Goal: Information Seeking & Learning: Find specific fact

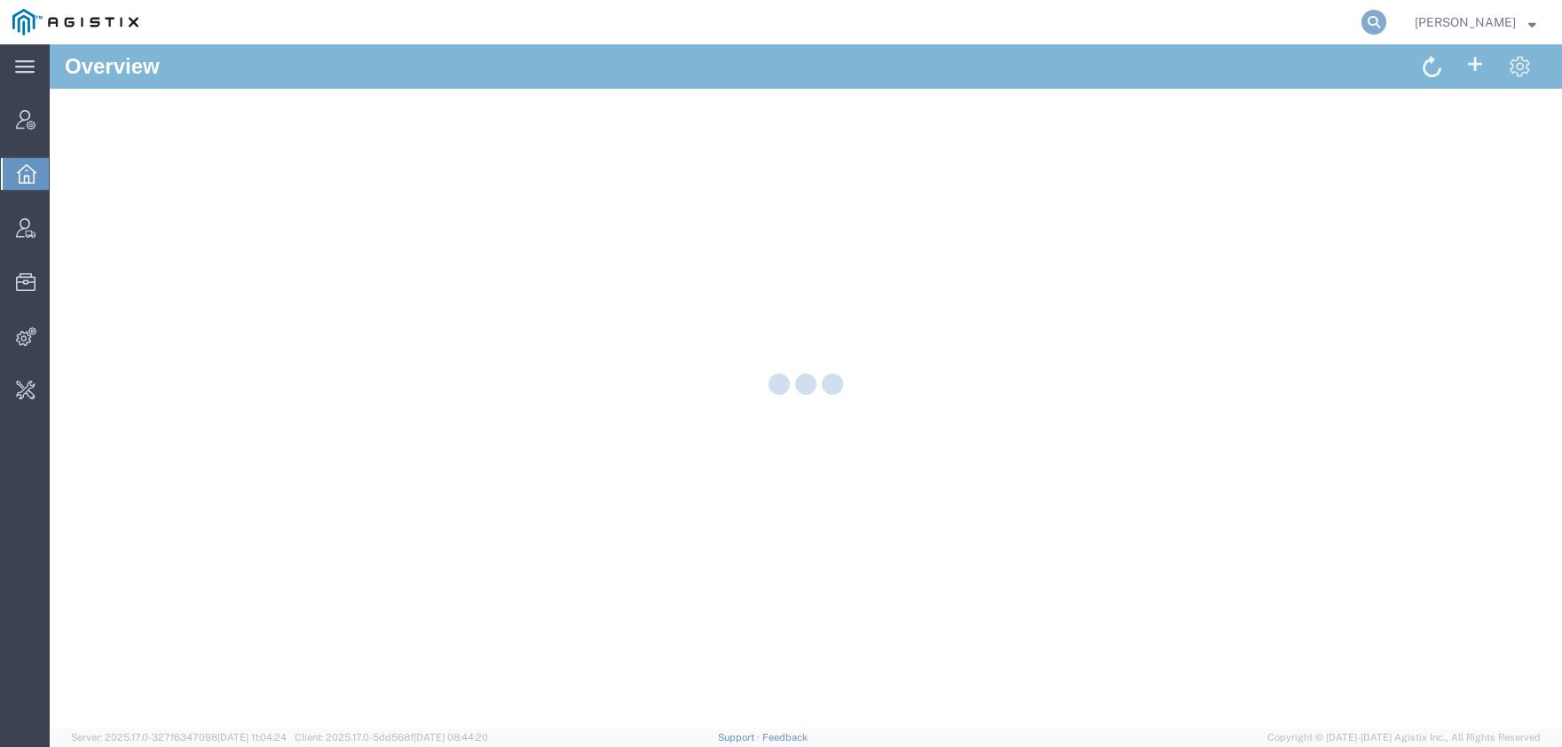
click at [1386, 24] on icon at bounding box center [1374, 22] width 25 height 25
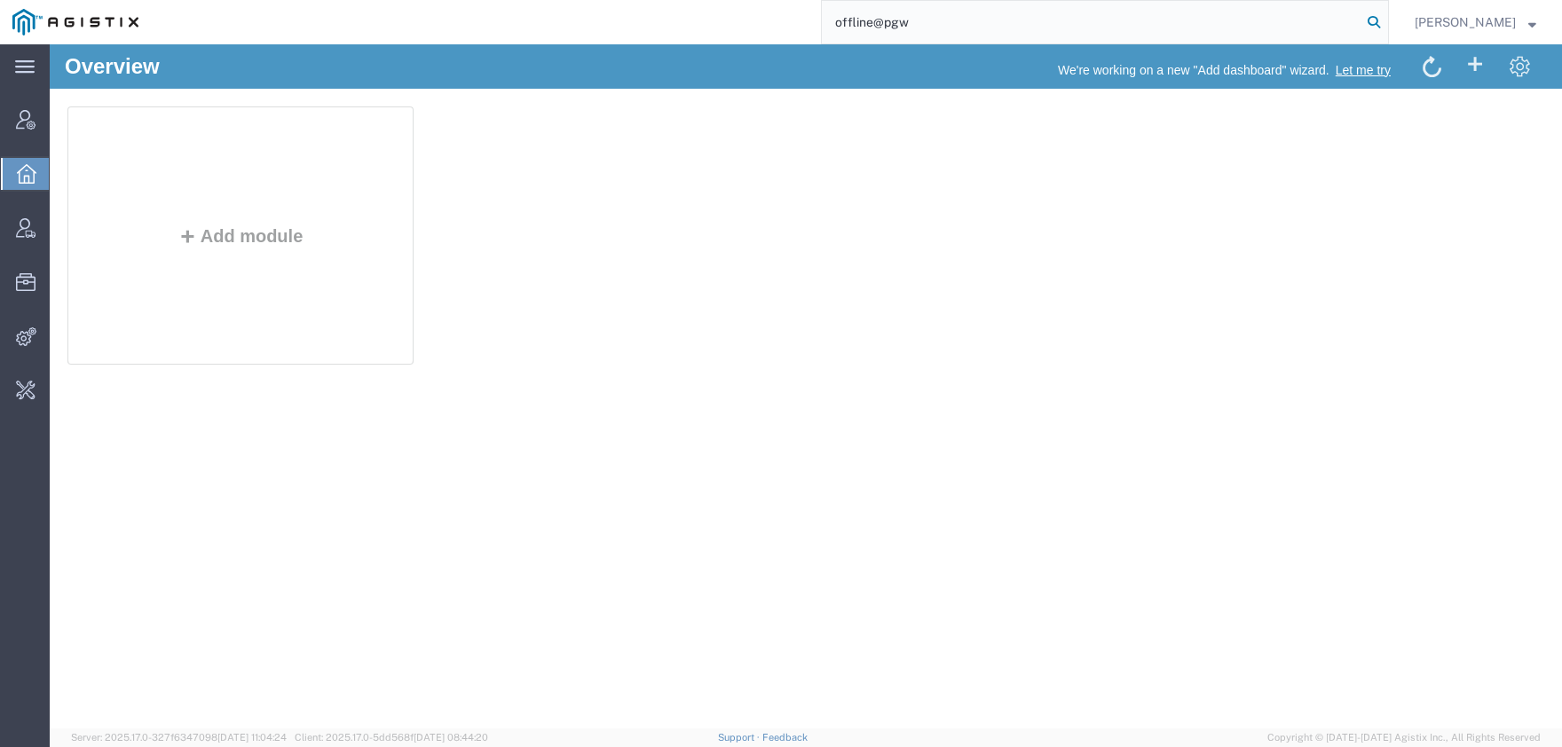
type input "offline@pgw"
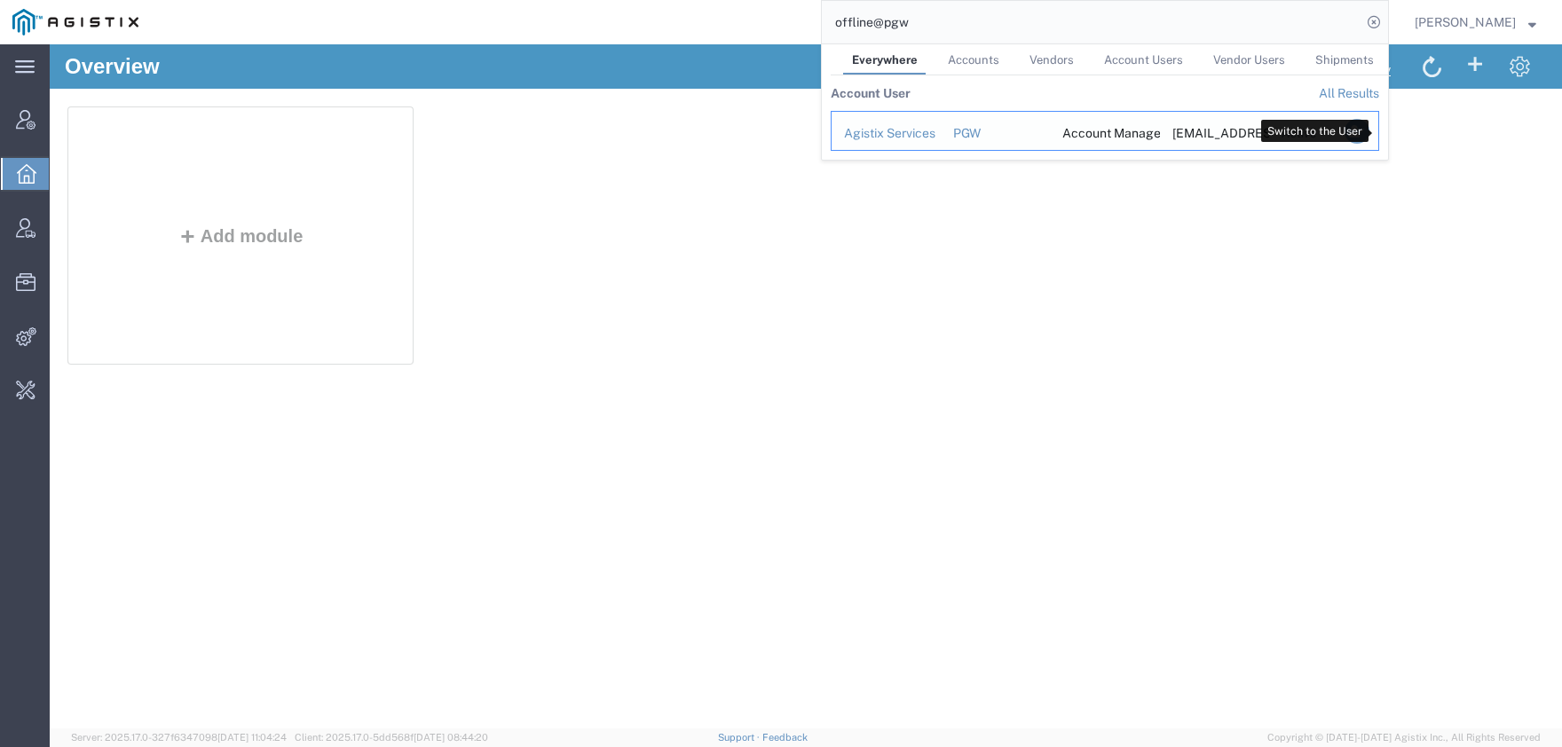
click at [1370, 133] on icon "Search Results" at bounding box center [1357, 131] width 25 height 25
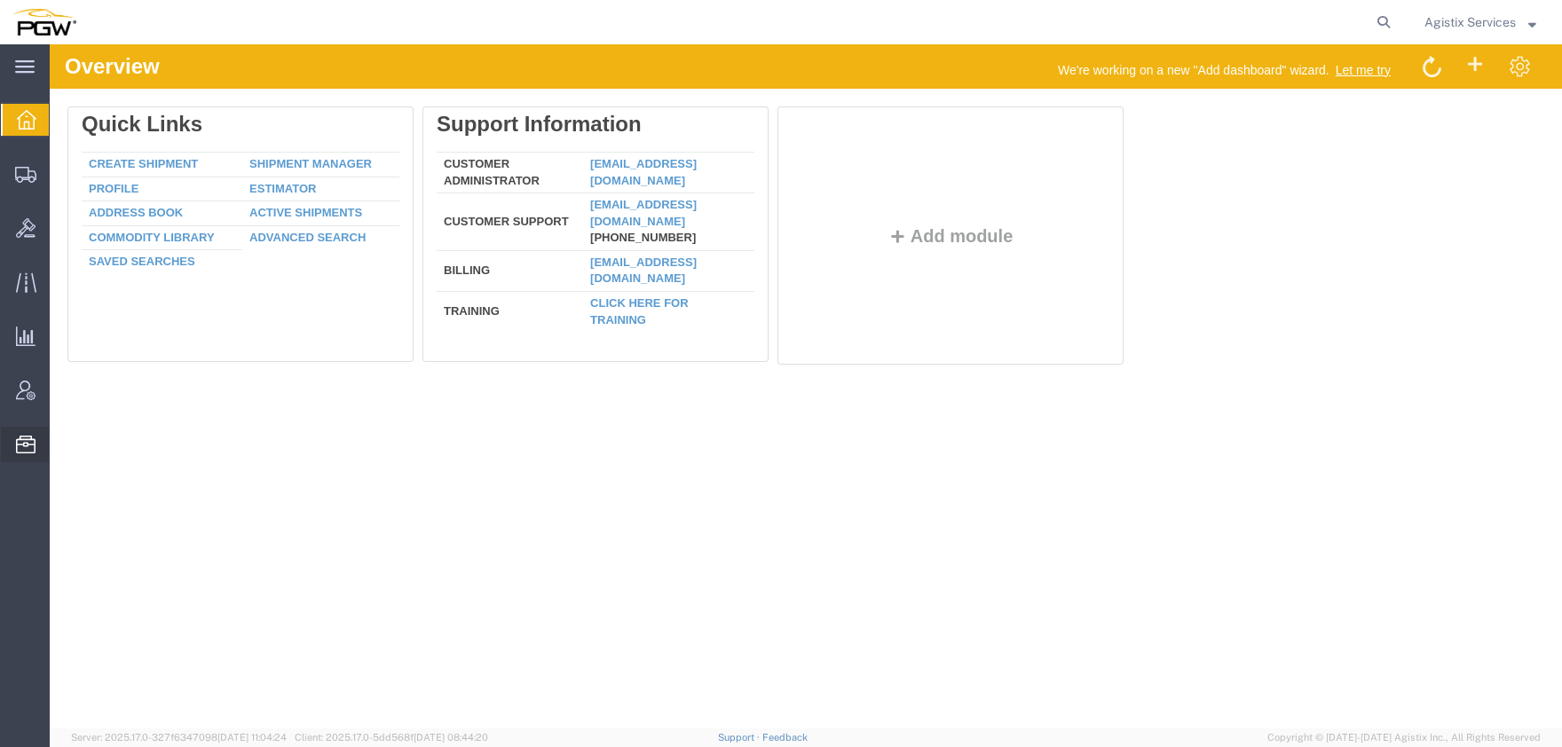
drag, startPoint x: 92, startPoint y: 185, endPoint x: 138, endPoint y: 209, distance: 50.8
click at [0, 0] on span "Address Book" at bounding box center [0, 0] width 0 height 0
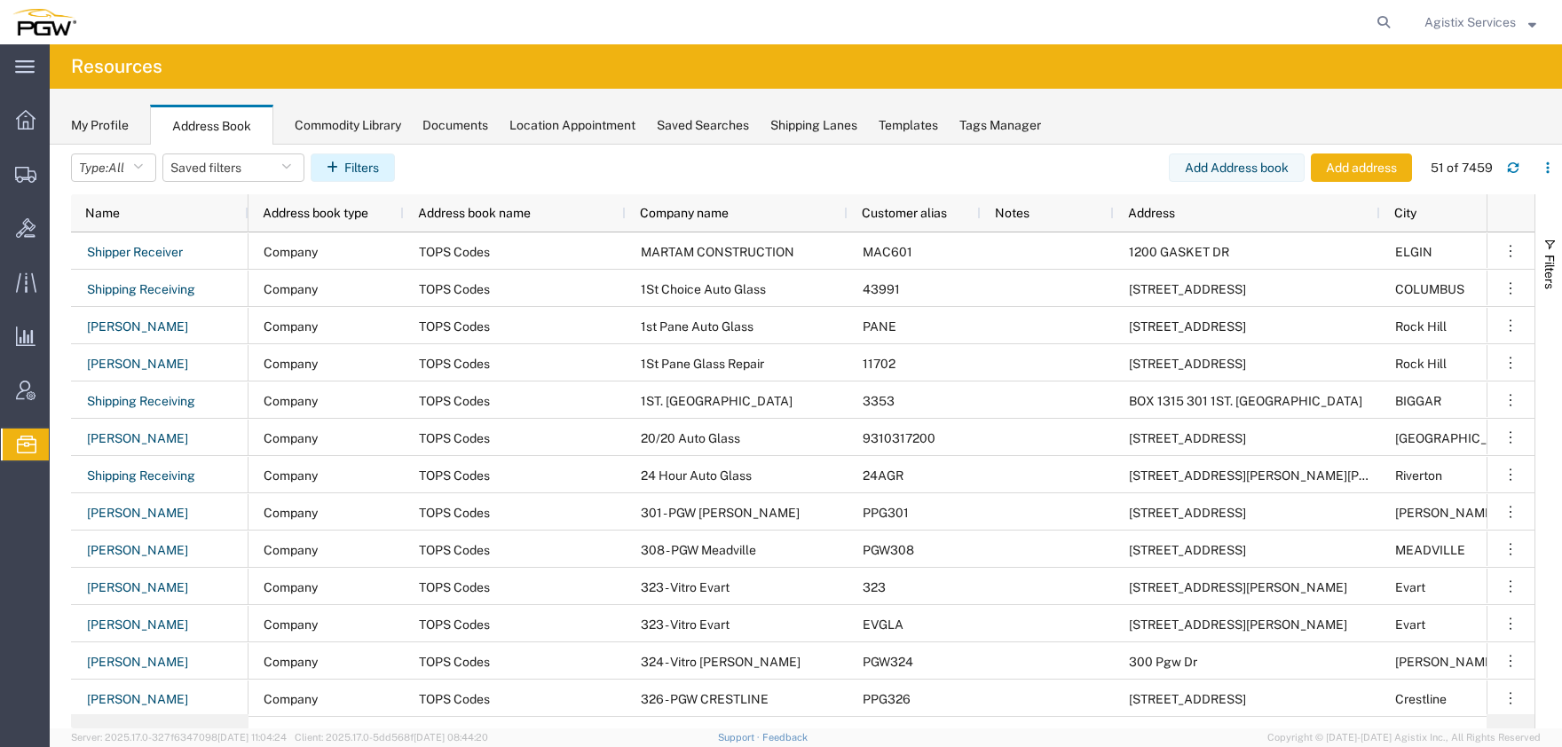
click at [367, 172] on button "Filters" at bounding box center [353, 168] width 84 height 28
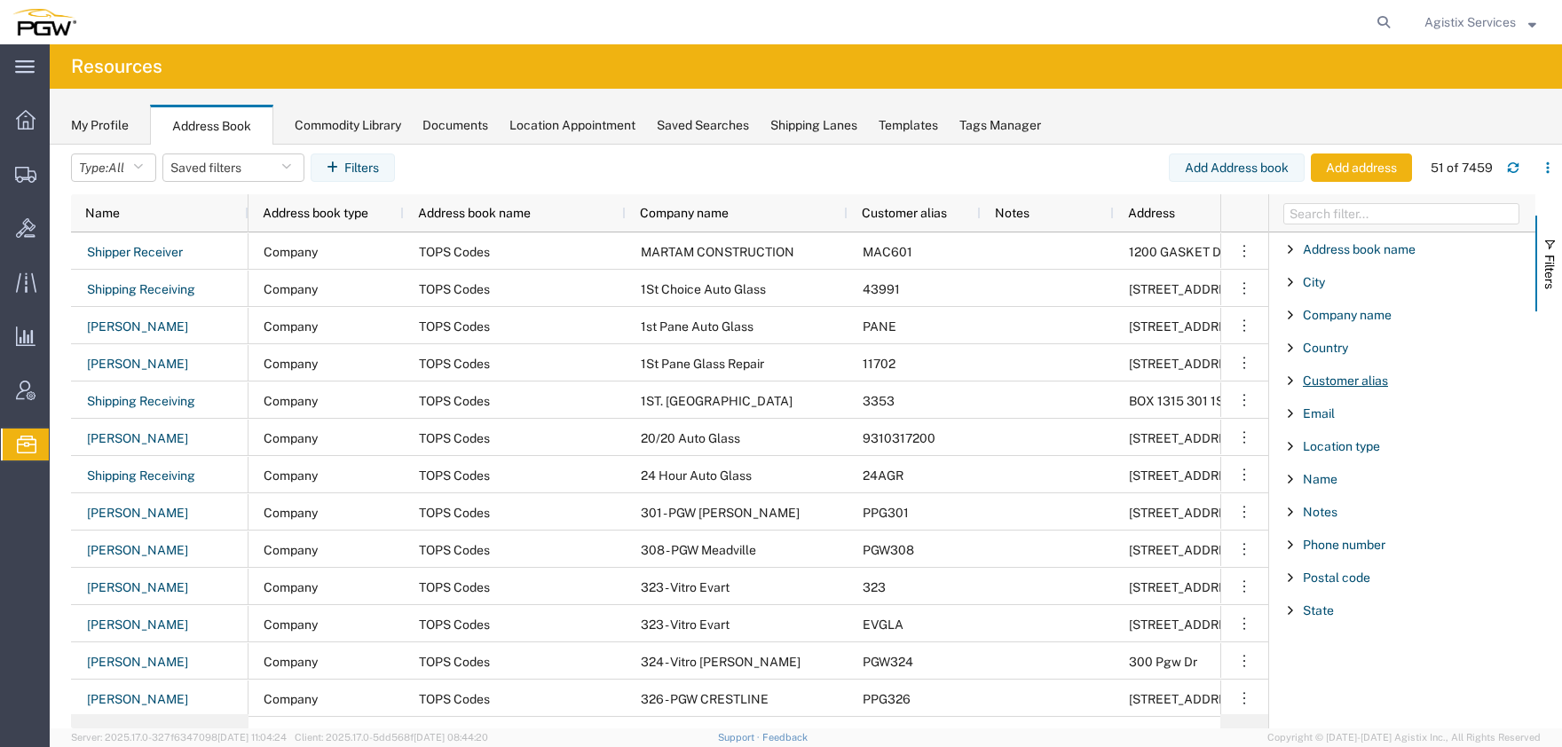
click at [1349, 386] on span "Customer alias" at bounding box center [1345, 381] width 85 height 14
click at [1331, 453] on input "Filter Value" at bounding box center [1408, 455] width 233 height 21
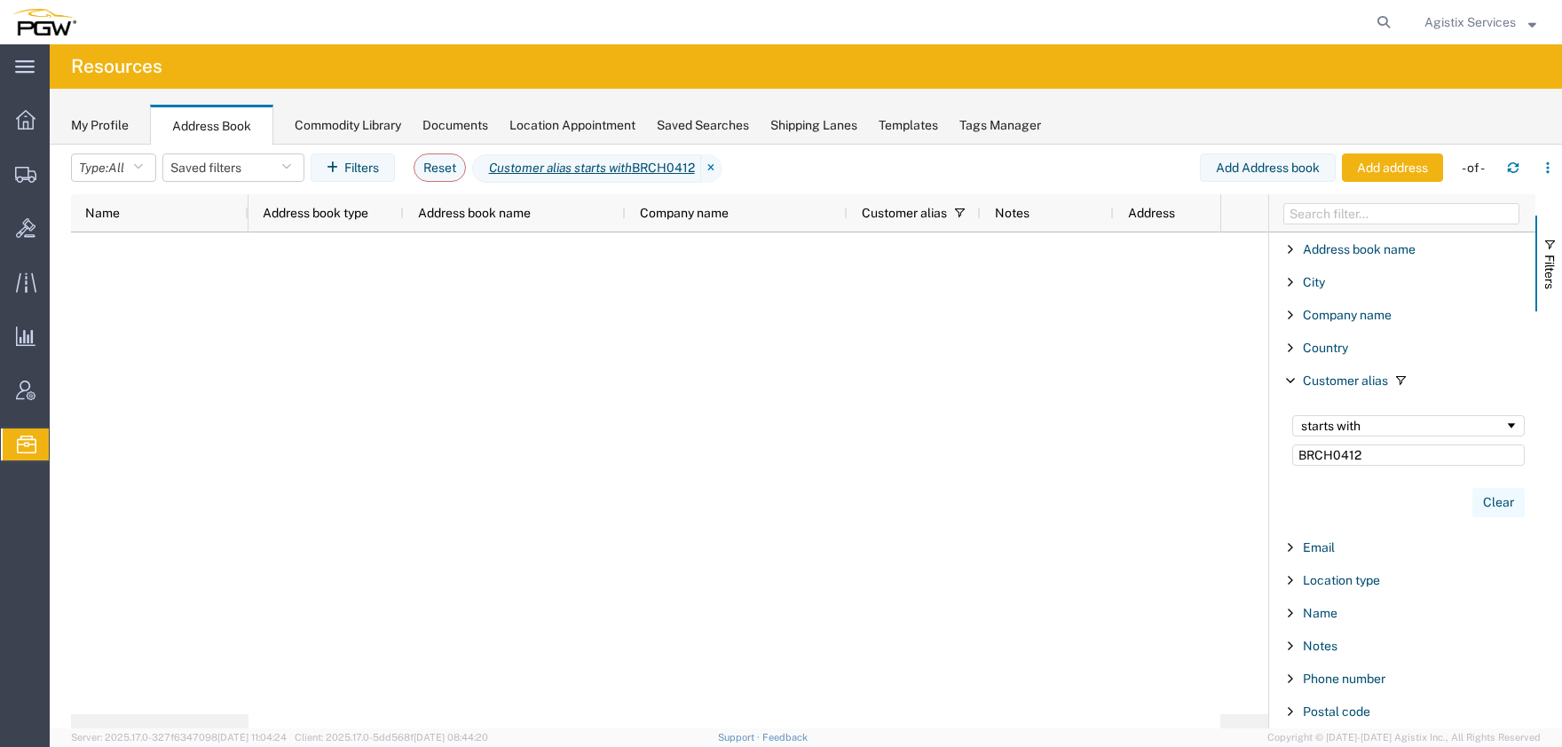
type input "BRCH0412"
click at [1493, 498] on button "Clear" at bounding box center [1498, 502] width 52 height 29
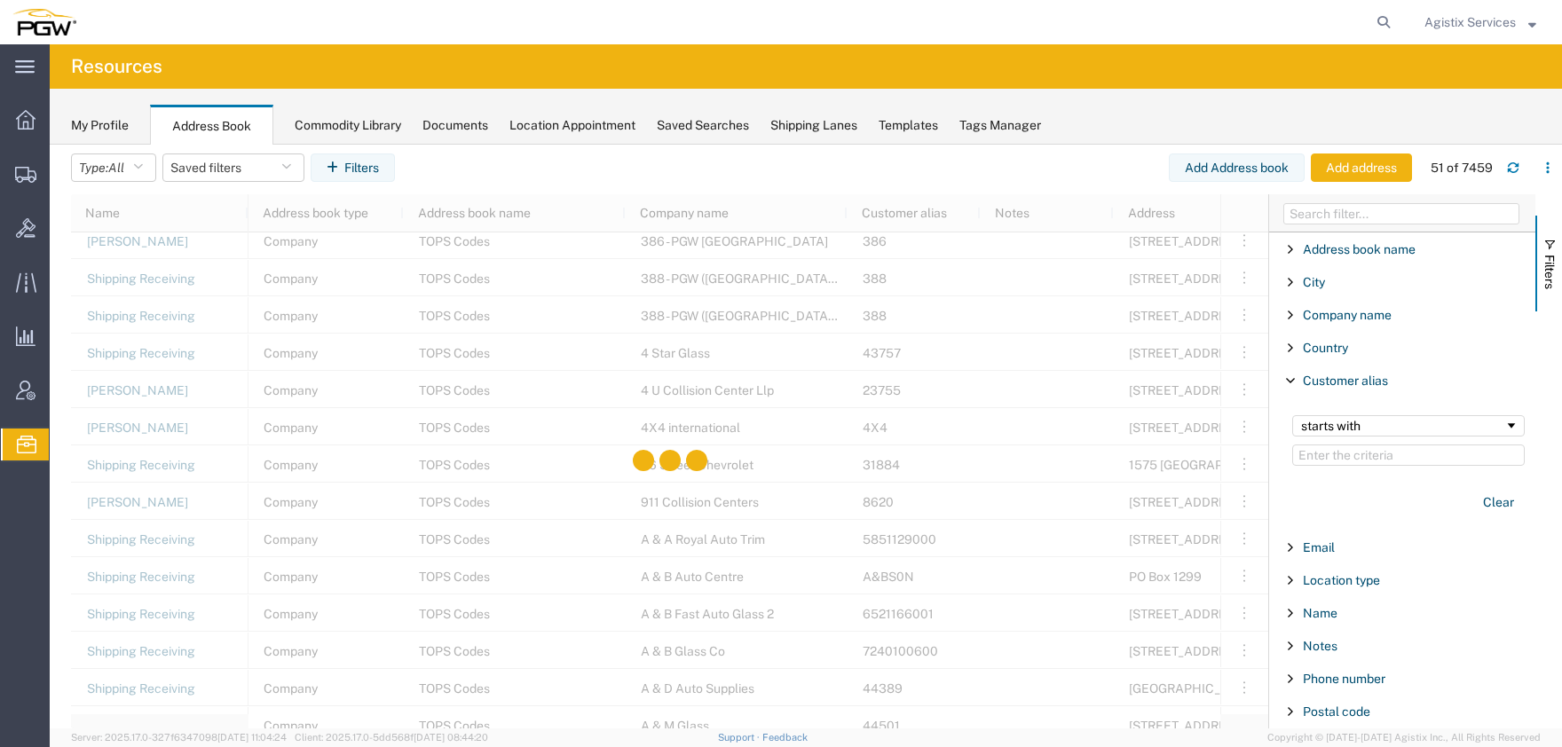
scroll to position [1318, 0]
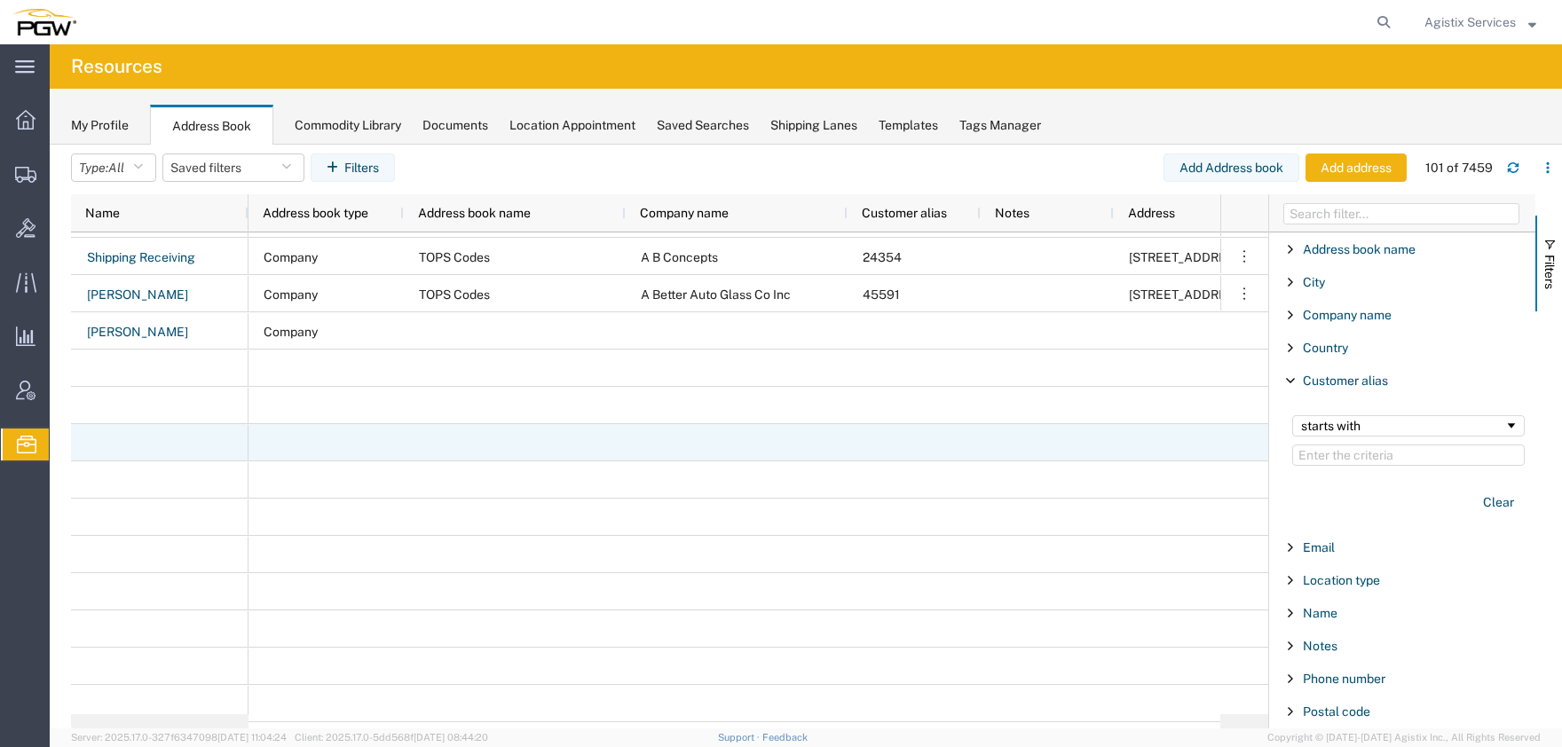
scroll to position [1933, 0]
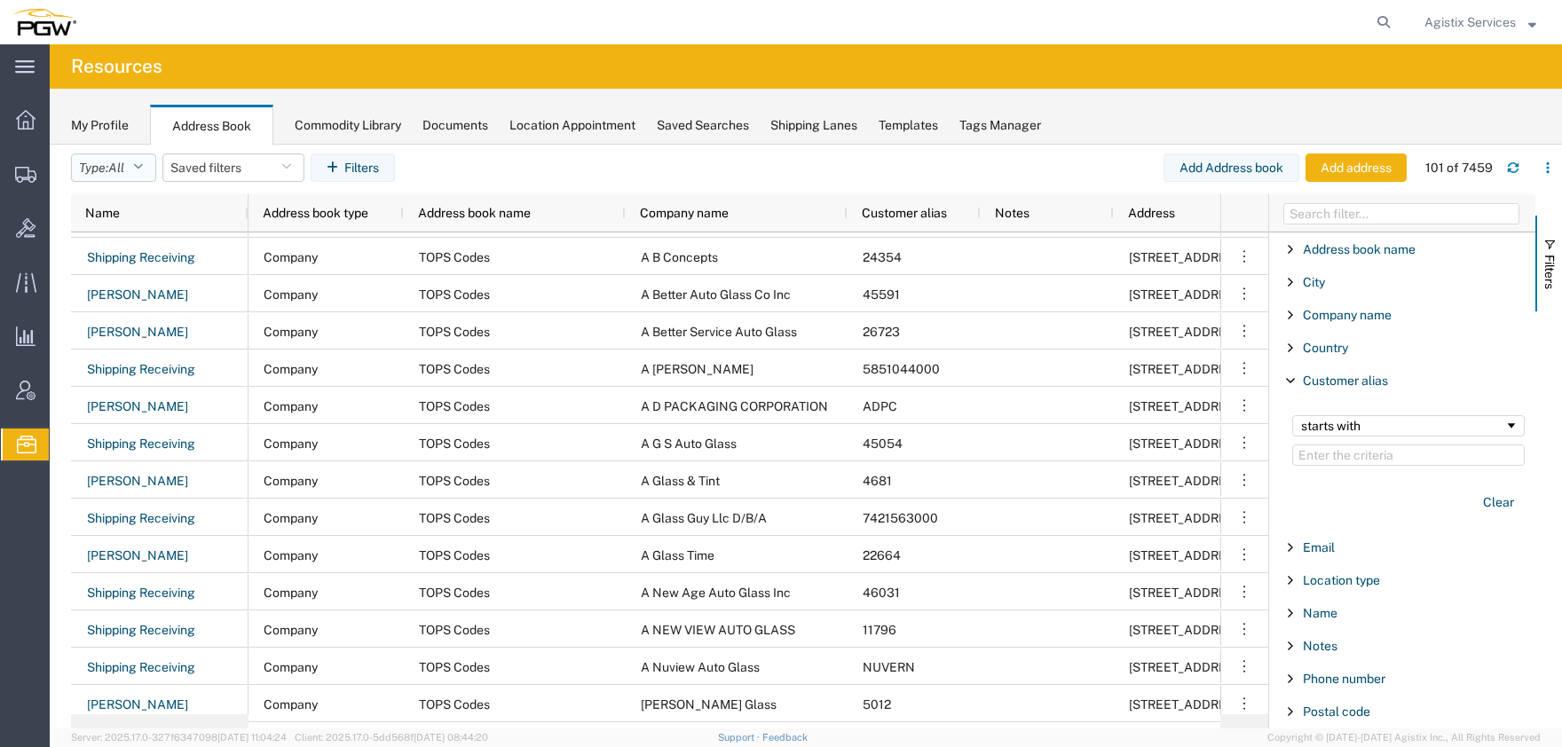
click at [152, 171] on button "Type: All" at bounding box center [113, 168] width 85 height 28
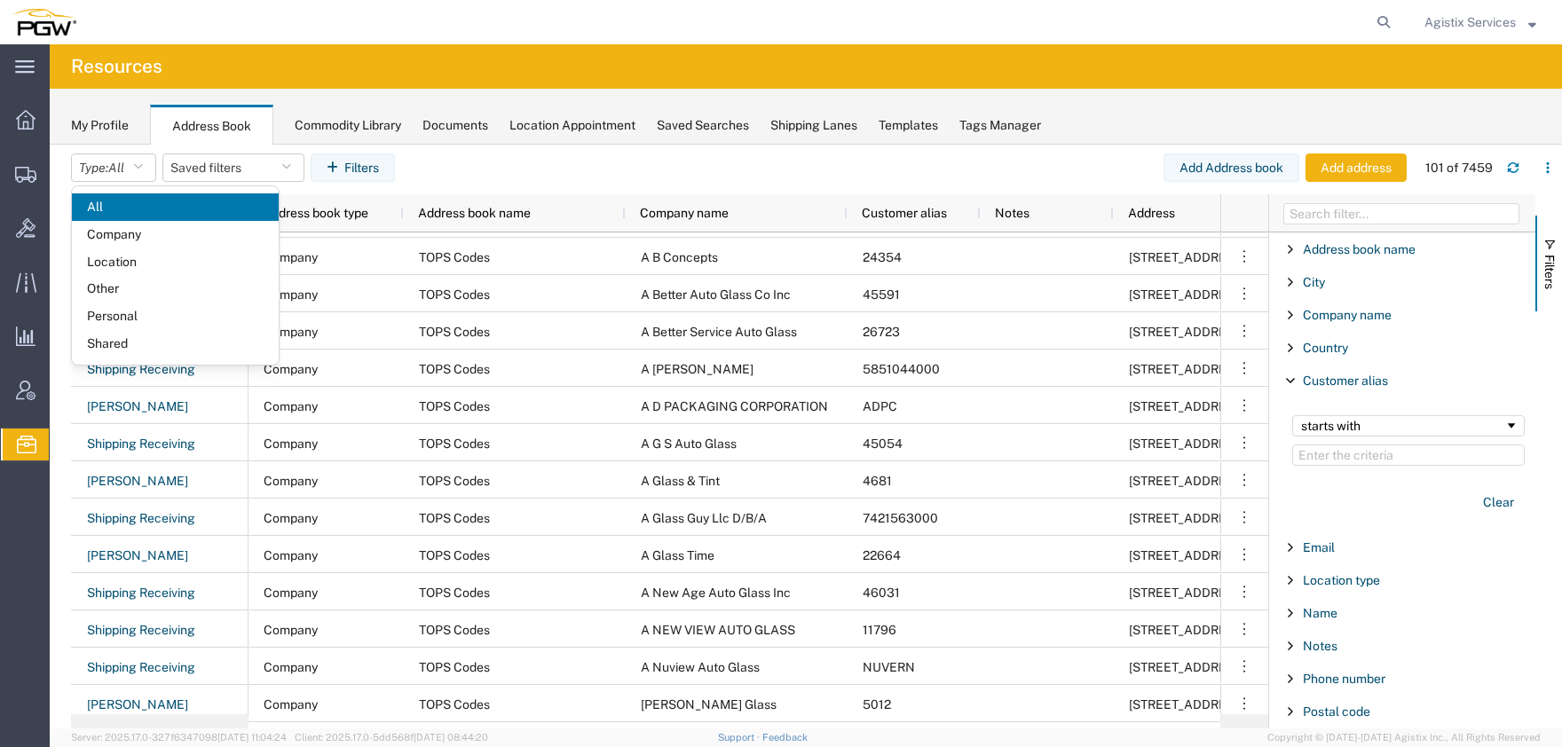
click at [793, 170] on agx-table-filter-chips "Type: All All Company Location Other Personal Shared Saved filters Filters" at bounding box center [617, 174] width 1093 height 41
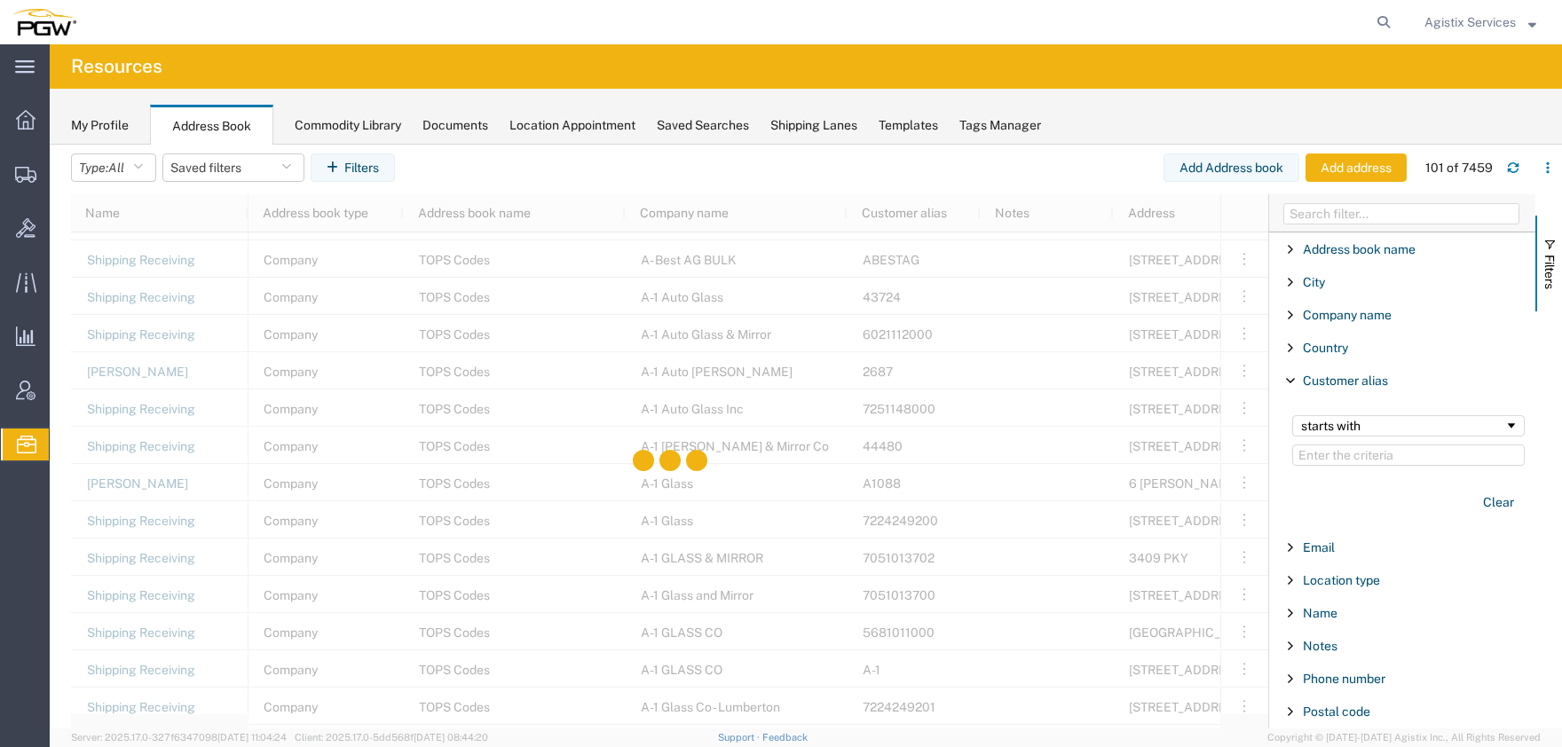
scroll to position [2988, 0]
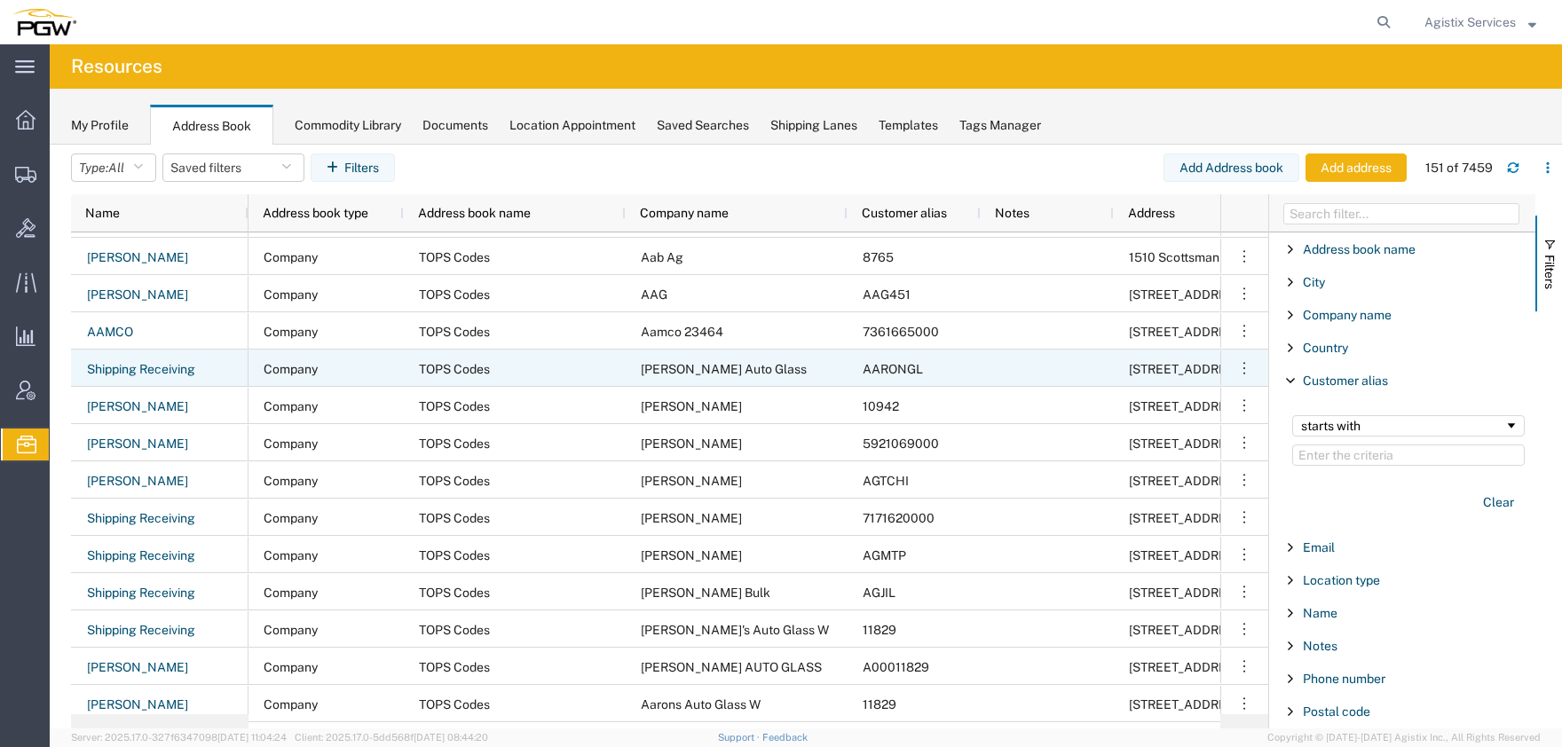
scroll to position [4481, 0]
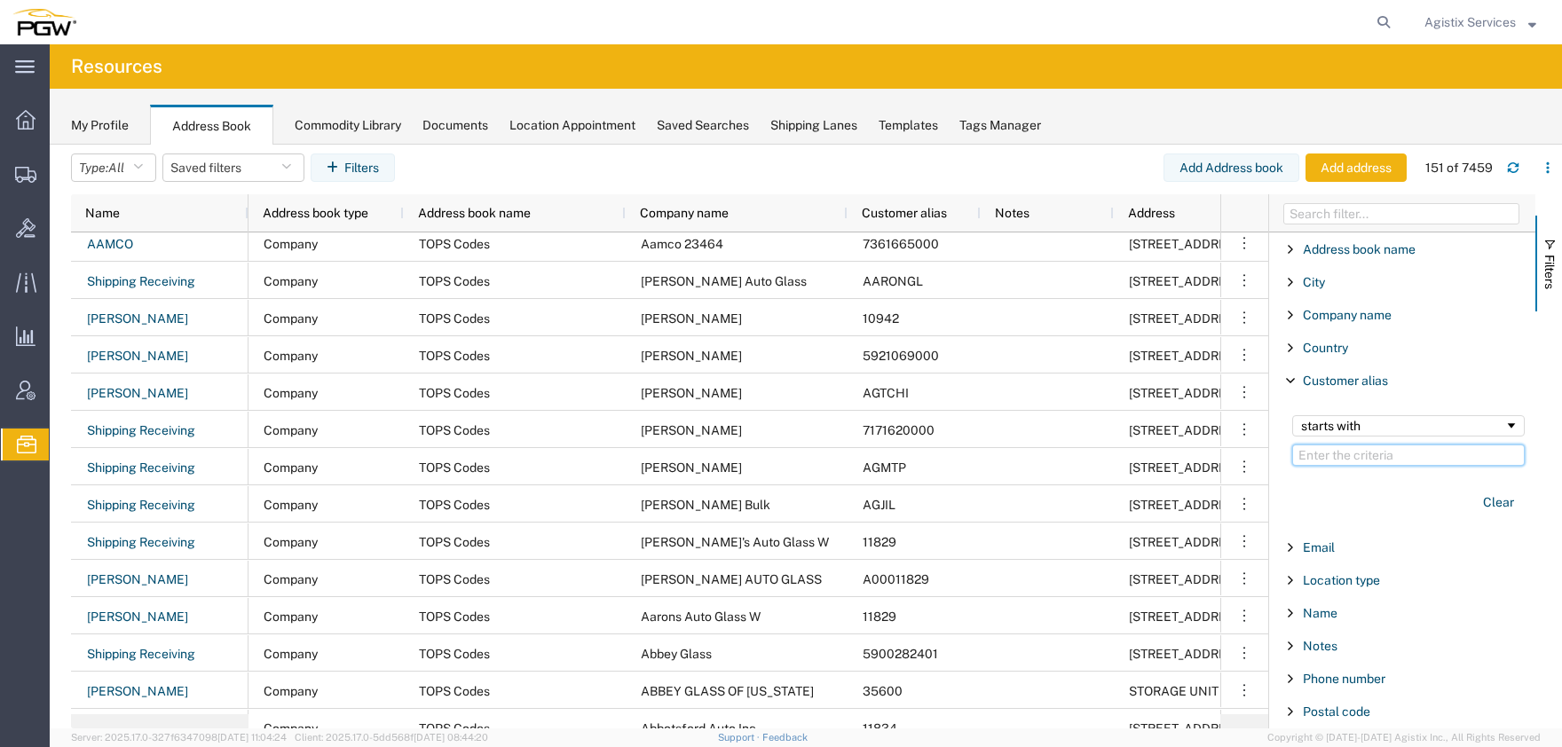
click at [1373, 458] on input "Filter Value" at bounding box center [1408, 455] width 233 height 21
type input "v"
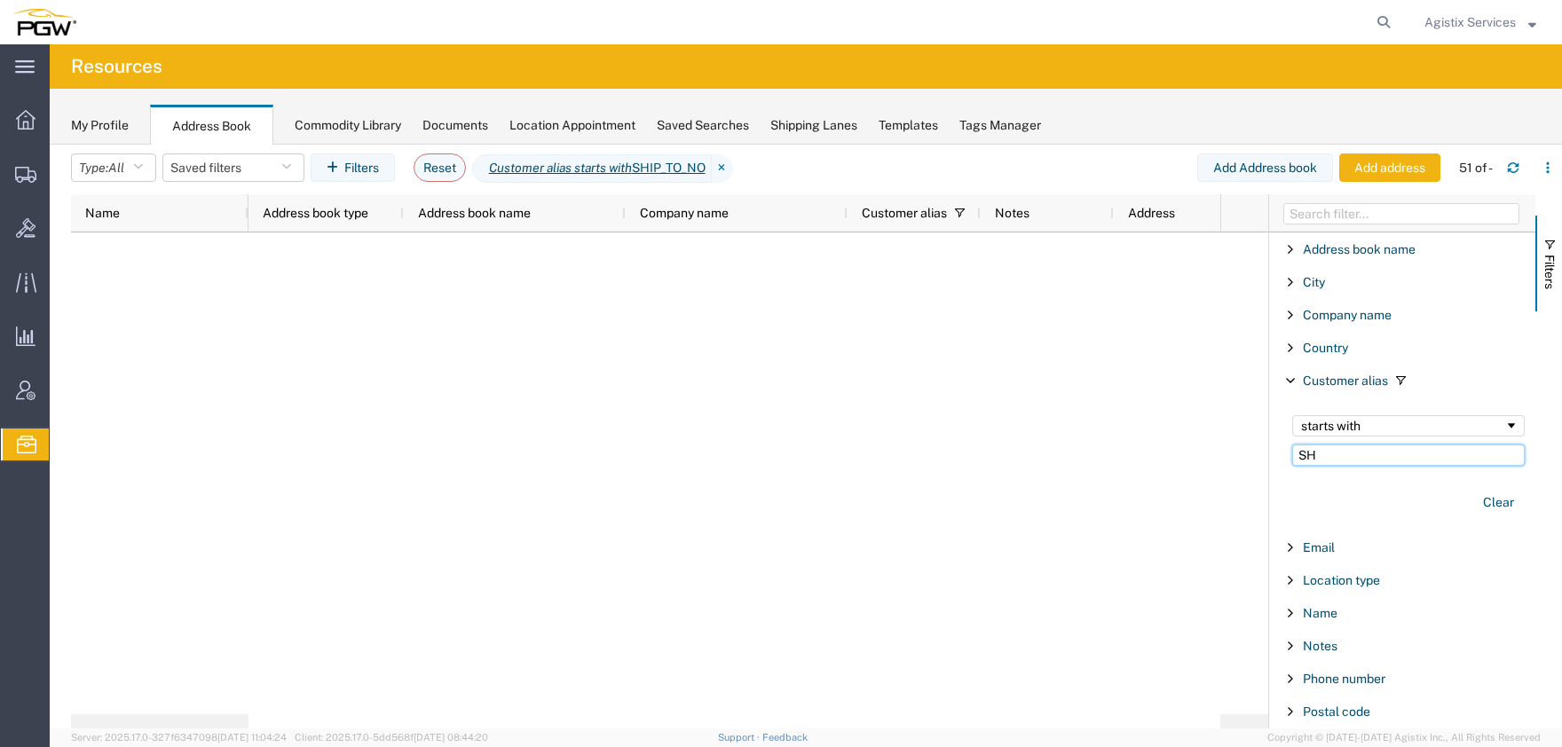
type input "S"
type input "b"
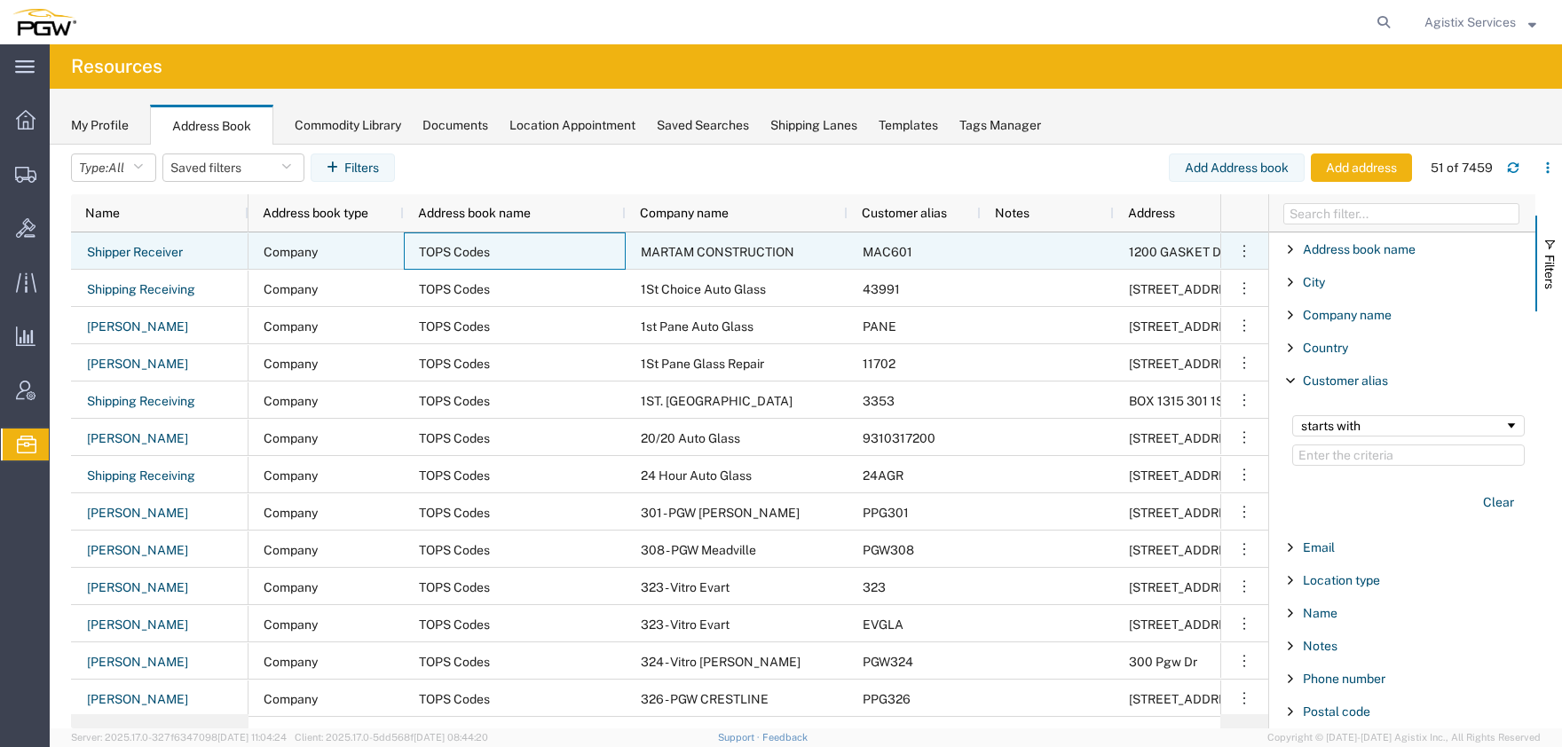
click at [570, 245] on div "TOPS Codes" at bounding box center [515, 251] width 222 height 37
click at [164, 259] on link "Shipper Receiver" at bounding box center [135, 253] width 98 height 28
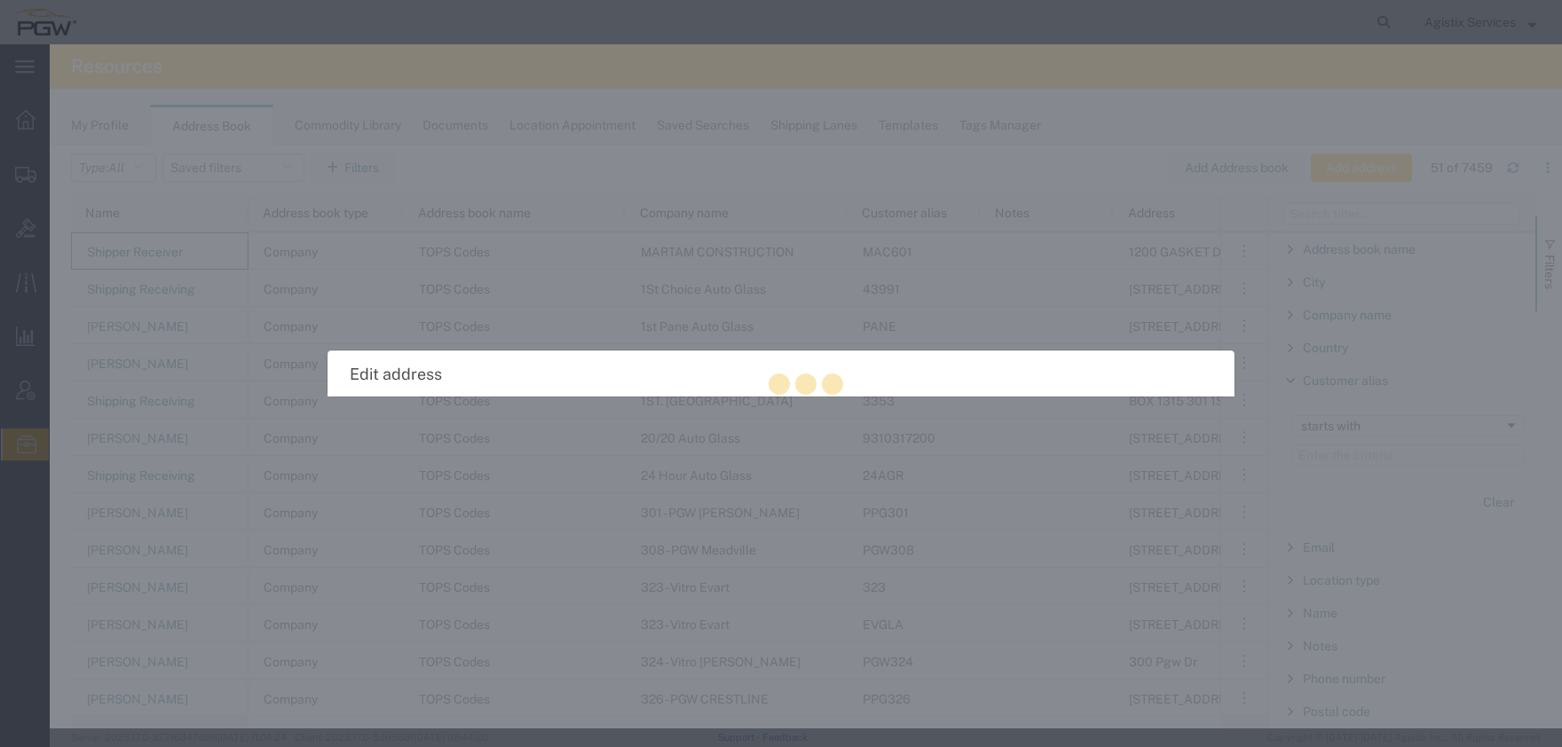
select select "COMPANY"
select select "IL"
select select "US"
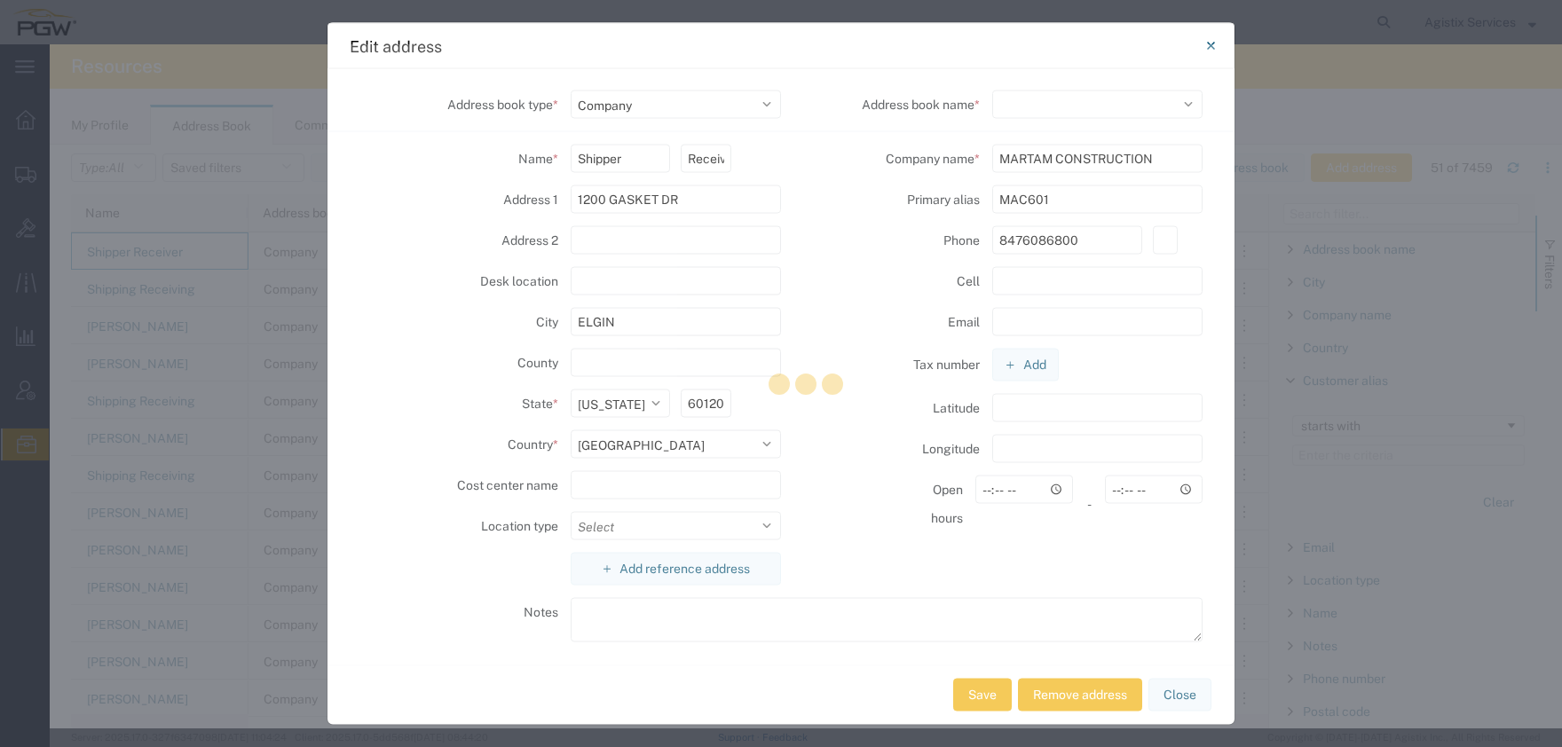
select select "17689"
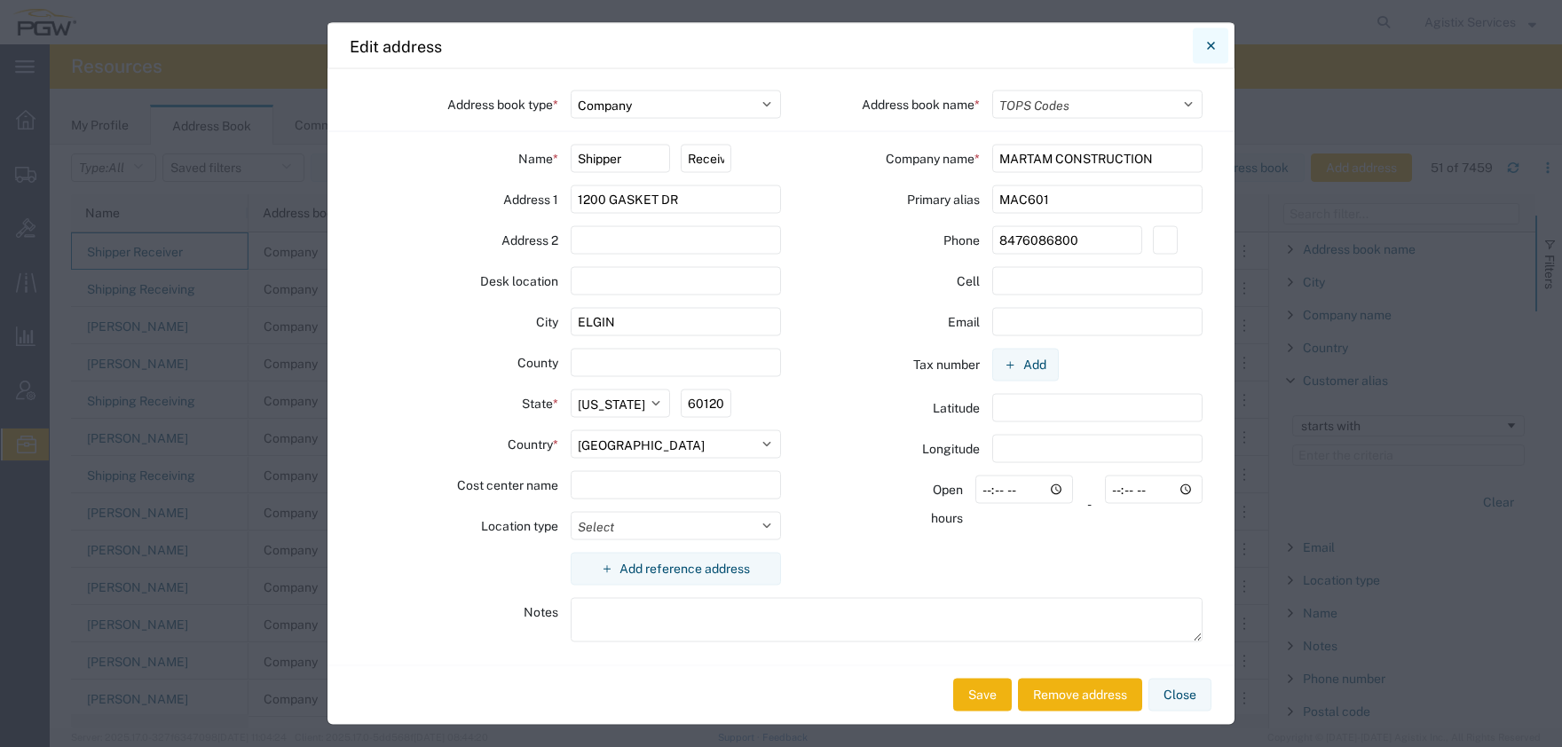
click at [1209, 51] on icon "Close" at bounding box center [1211, 46] width 8 height 21
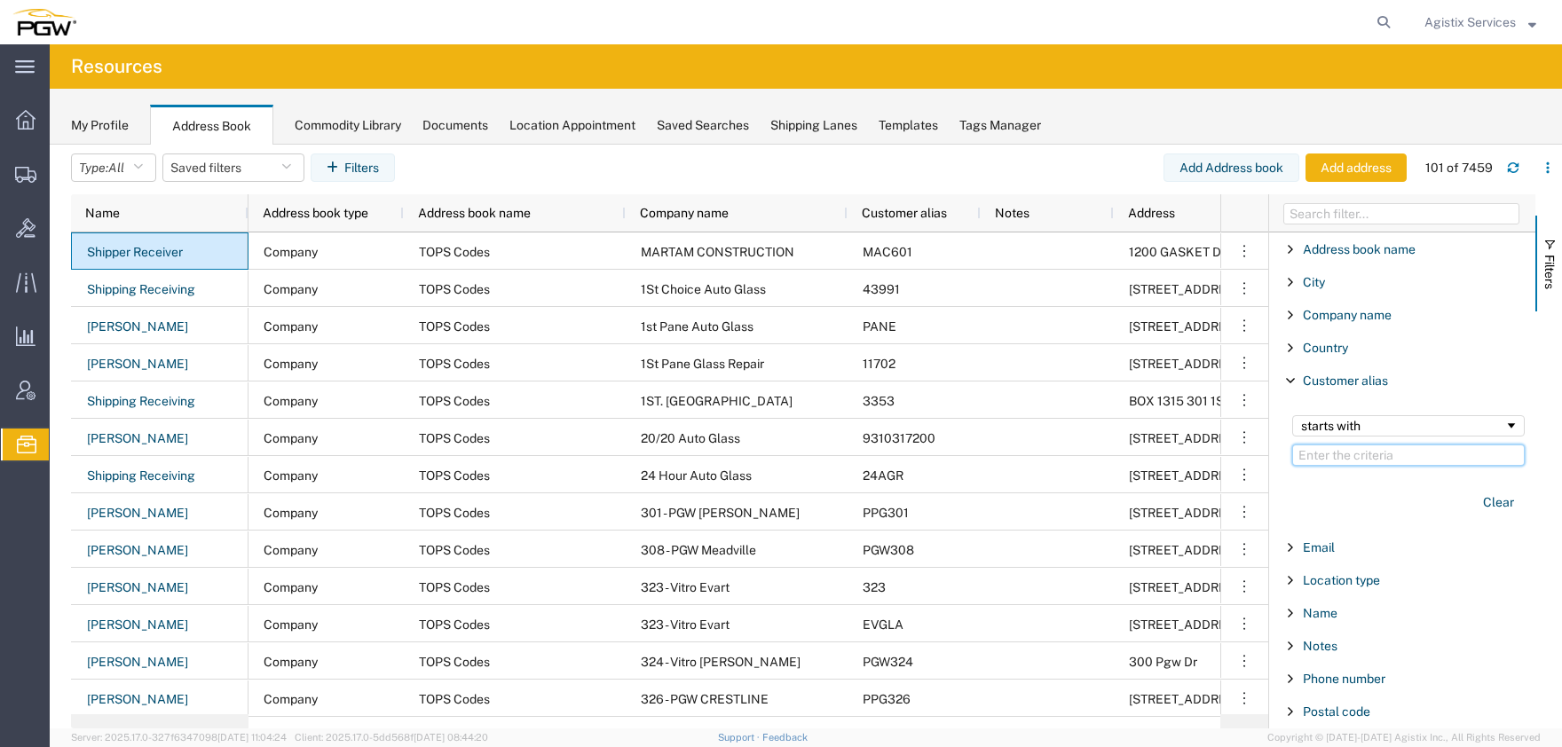
click at [1329, 454] on input "Filter Value" at bounding box center [1408, 455] width 233 height 21
paste input "SHIP_TO_NO"
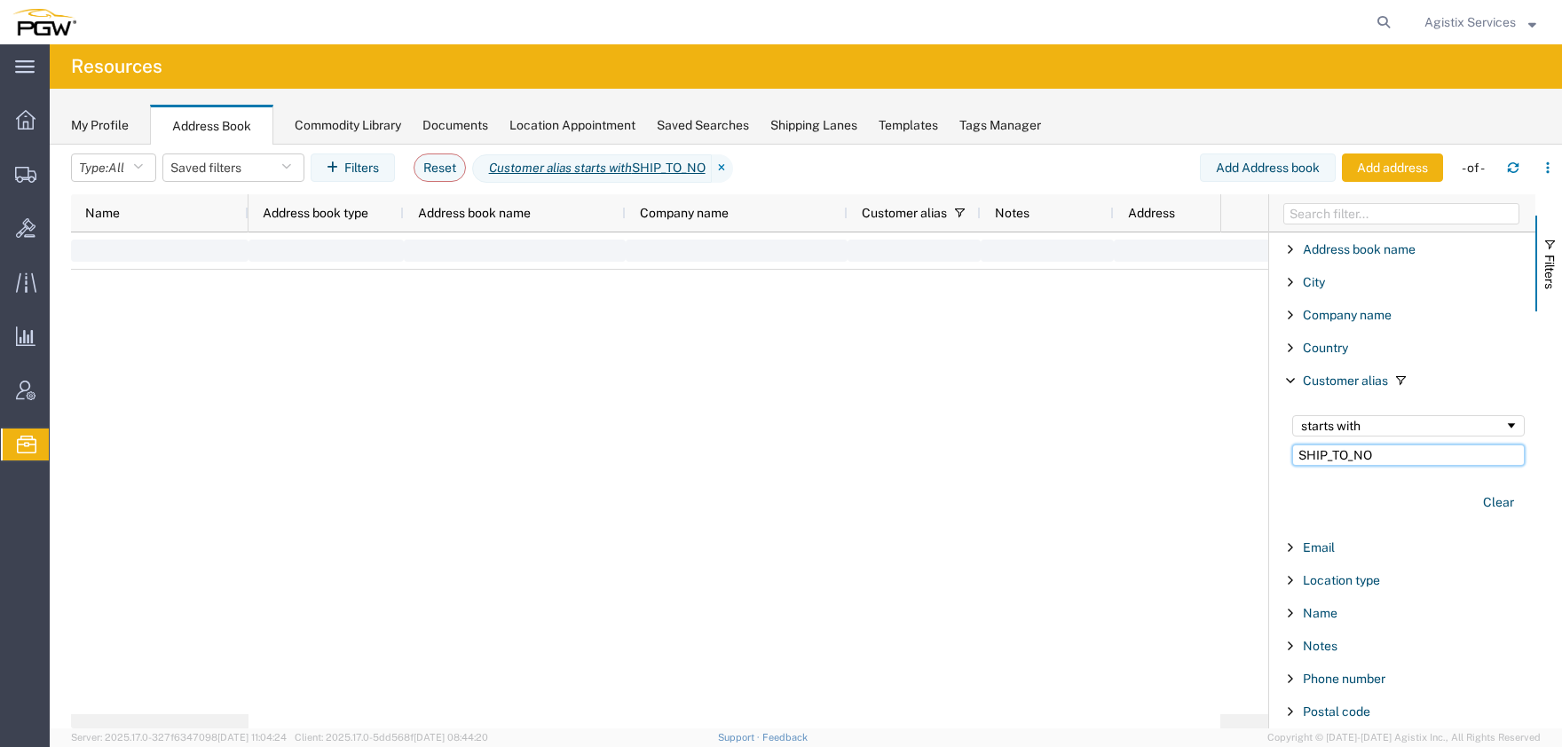
drag, startPoint x: 1379, startPoint y: 460, endPoint x: 1252, endPoint y: 466, distance: 127.1
click at [1292, 466] on input "SHIP_TO_NO" at bounding box center [1408, 455] width 233 height 21
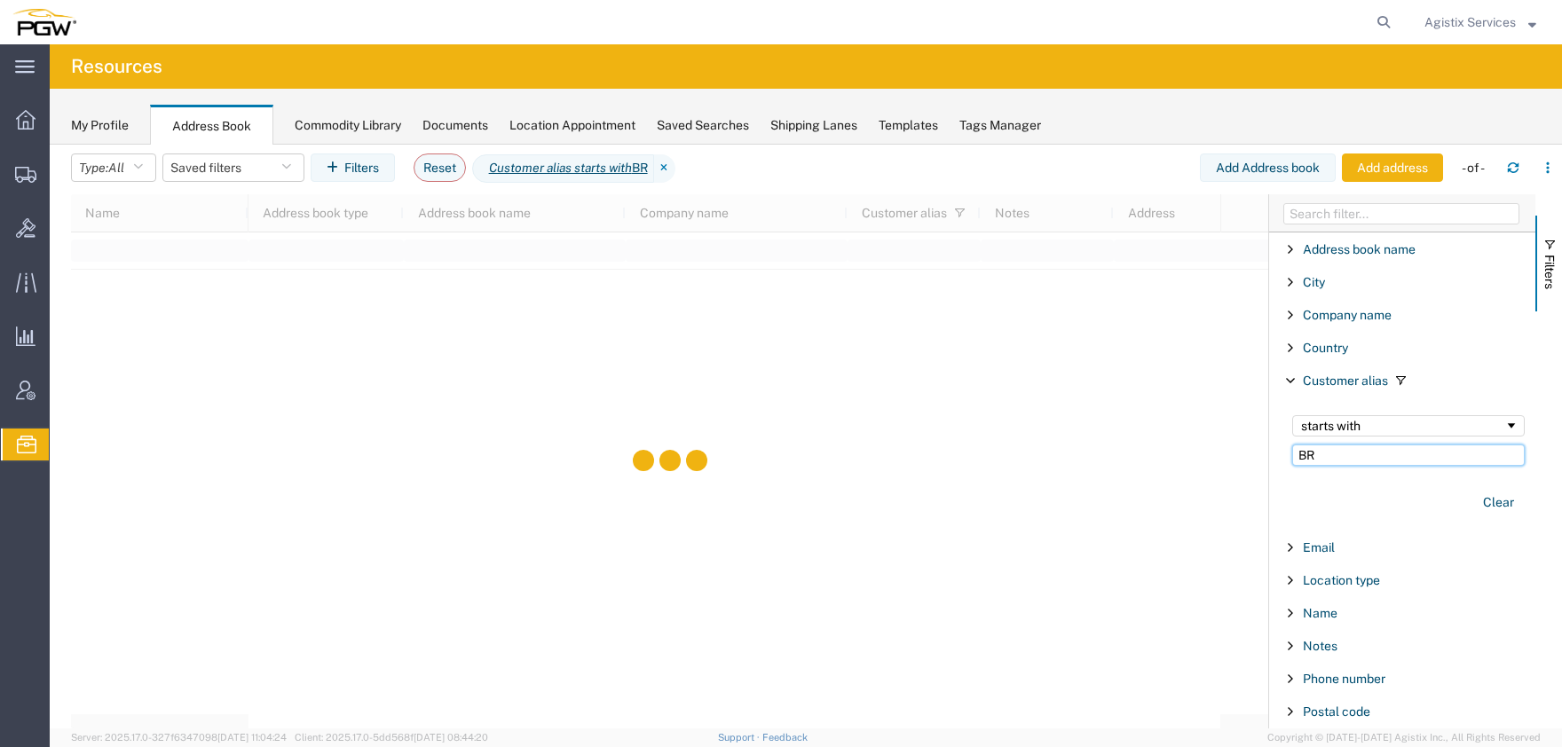
type input "BR"
